Goal: Task Accomplishment & Management: Manage account settings

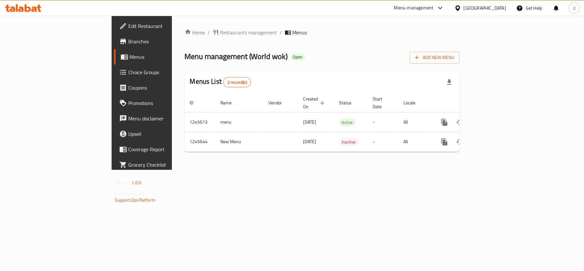
click at [128, 70] on span "Choice Groups" at bounding box center [166, 72] width 76 height 8
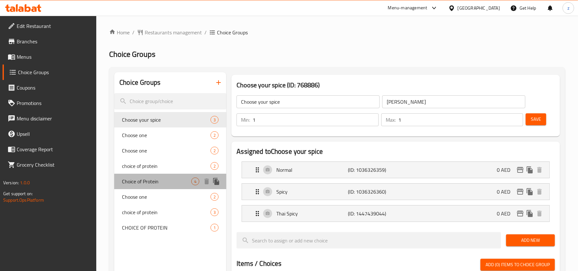
click at [145, 184] on span "Choice of Protein" at bounding box center [156, 181] width 69 height 8
type input "Choice of Protein"
type input "اختيار البروتين"
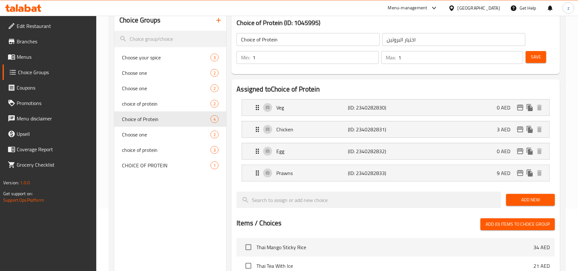
scroll to position [43, 0]
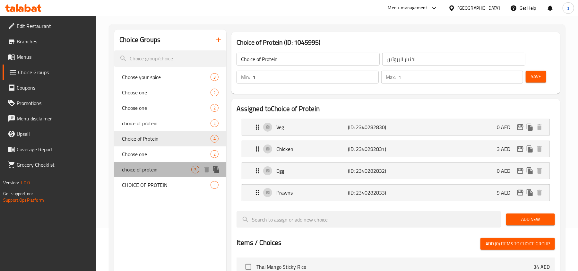
click at [154, 169] on span "choice of protein" at bounding box center [156, 169] width 69 height 8
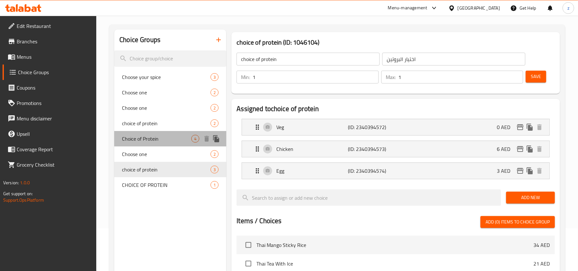
click at [159, 136] on span "Choice of Protein" at bounding box center [156, 139] width 69 height 8
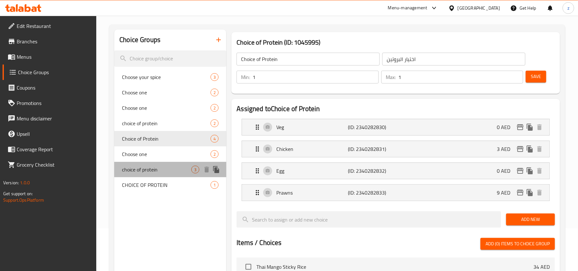
click at [164, 172] on span "choice of protein" at bounding box center [156, 169] width 69 height 8
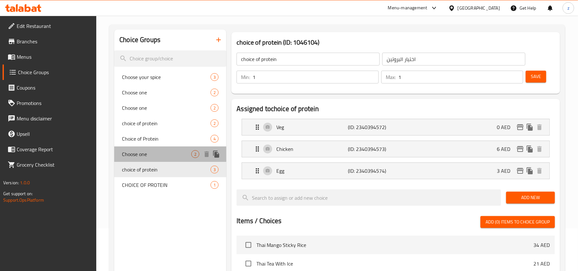
click at [163, 149] on div "Choose one 2" at bounding box center [170, 153] width 112 height 15
type input "Choose one"
type input "اختر واحدا"
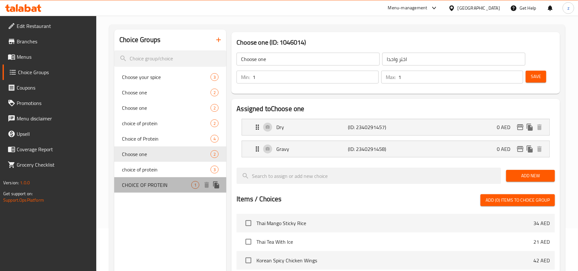
click at [151, 182] on span "CHOICE OF PROTEIN" at bounding box center [156, 185] width 69 height 8
type input "CHOICE OF PROTEIN"
type input "اختيار البروتين"
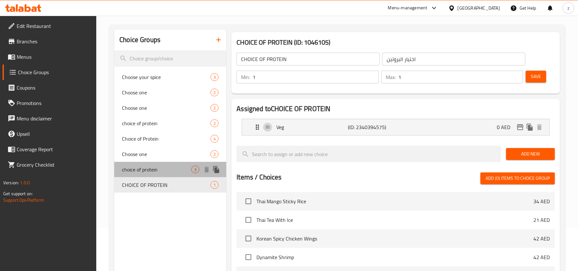
click at [144, 167] on span "choice of protein" at bounding box center [156, 169] width 69 height 8
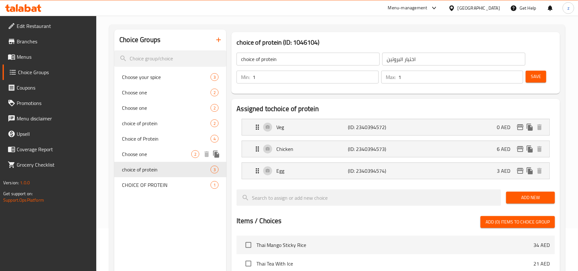
click at [144, 153] on span "Choose one" at bounding box center [156, 154] width 69 height 8
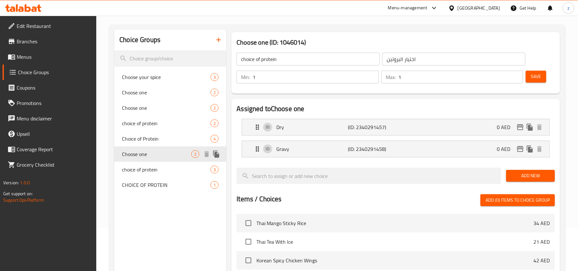
type input "Choose one"
type input "اختر واحدا"
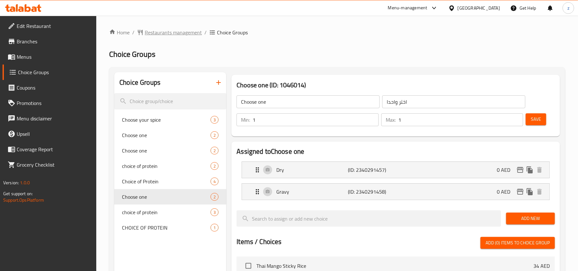
click at [185, 34] on span "Restaurants management" at bounding box center [173, 33] width 57 height 8
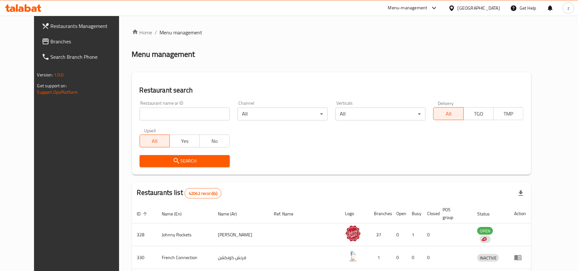
click at [52, 44] on span "Branches" at bounding box center [88, 42] width 75 height 8
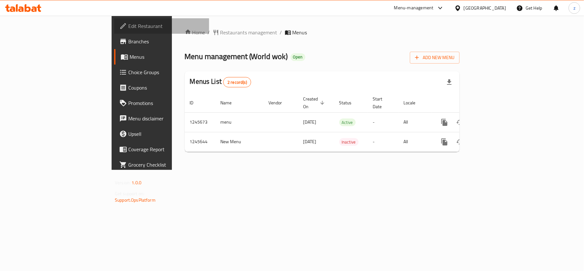
click at [128, 26] on span "Edit Restaurant" at bounding box center [166, 26] width 76 height 8
click at [220, 35] on span "Restaurants management" at bounding box center [248, 33] width 57 height 8
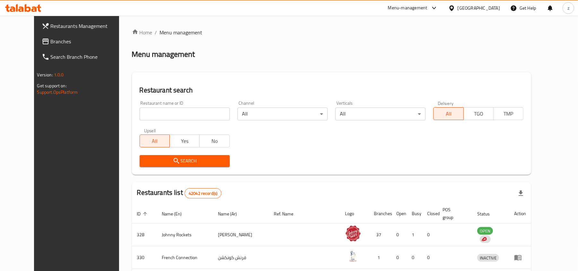
click at [51, 42] on span "Branches" at bounding box center [88, 42] width 75 height 8
